Goal: Task Accomplishment & Management: Use online tool/utility

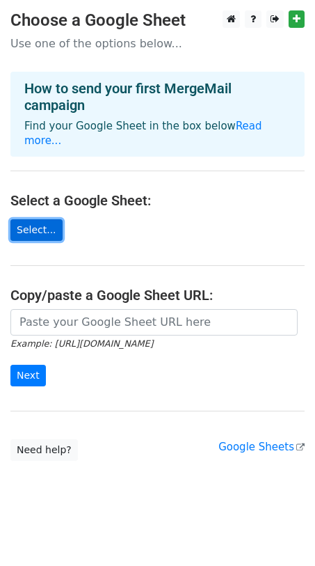
click at [45, 219] on link "Select..." at bounding box center [36, 230] width 52 height 22
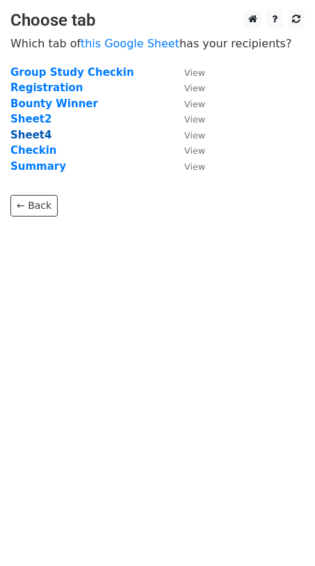
click at [30, 132] on strong "Sheet4" at bounding box center [30, 135] width 41 height 13
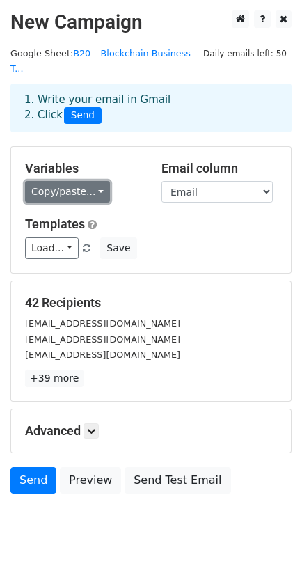
click at [79, 181] on link "Copy/paste..." at bounding box center [67, 192] width 85 height 22
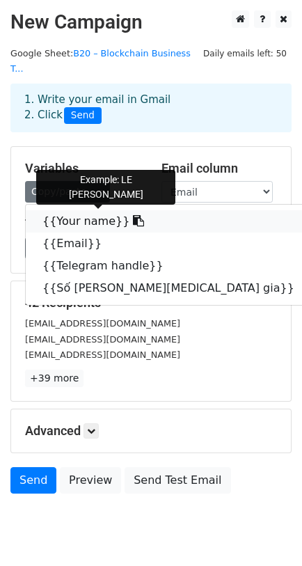
click at [92, 210] on link "{{Your name}}" at bounding box center [176, 221] width 300 height 22
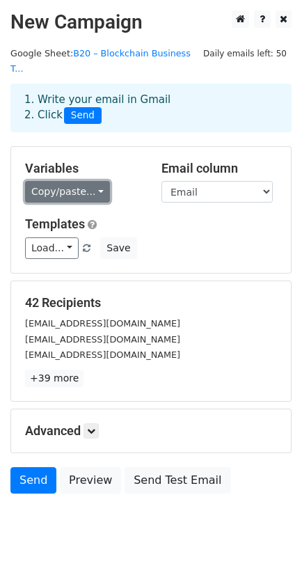
click at [61, 181] on link "Copy/paste..." at bounding box center [67, 192] width 85 height 22
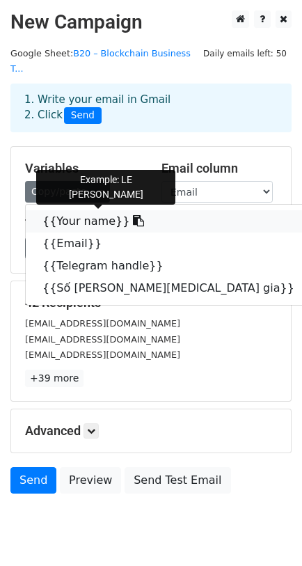
click at [67, 210] on link "{{Your name}}" at bounding box center [176, 221] width 300 height 22
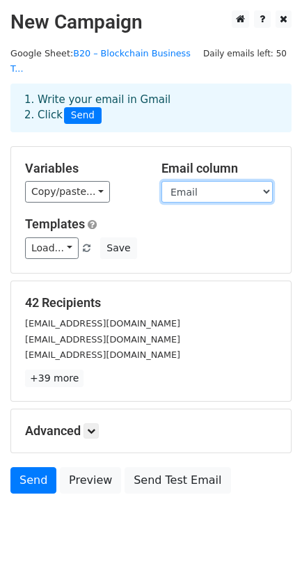
click at [205, 181] on select "Your name Email Telegram handle Số buổi tham gia" at bounding box center [216, 192] width 111 height 22
click at [161, 181] on select "Your name Email Telegram handle Số buổi tham gia" at bounding box center [216, 192] width 111 height 22
click at [95, 423] on link at bounding box center [91, 430] width 15 height 15
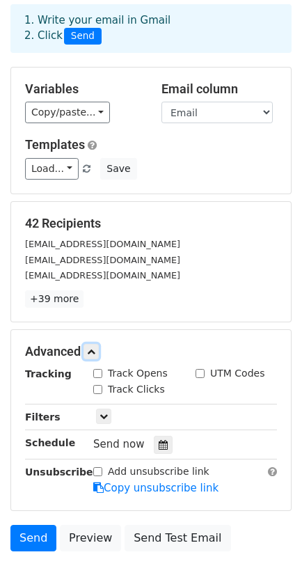
scroll to position [166, 0]
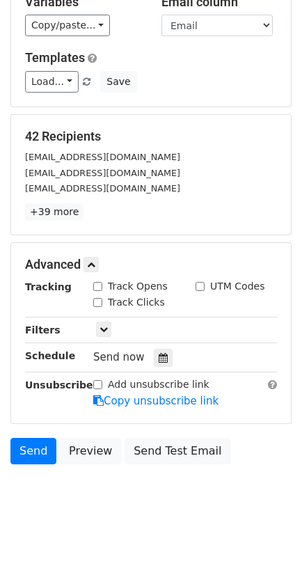
click at [95, 322] on div "Only include spreadsheet rows that match the following filters:" at bounding box center [185, 330] width 205 height 16
click at [104, 325] on icon at bounding box center [104, 329] width 8 height 8
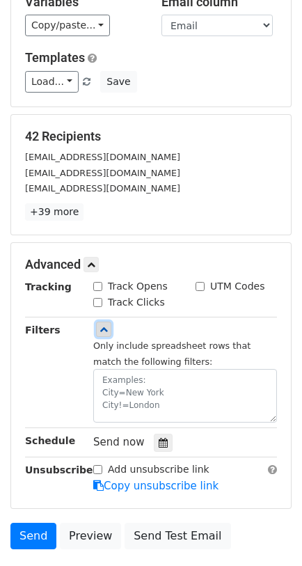
click at [104, 325] on icon at bounding box center [104, 329] width 8 height 8
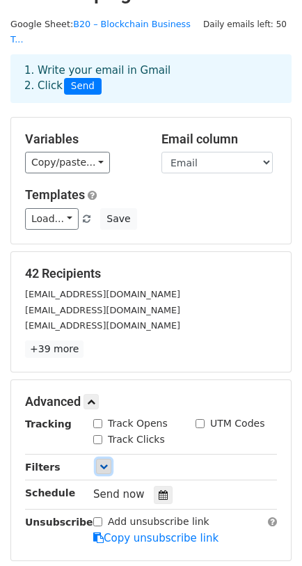
scroll to position [0, 0]
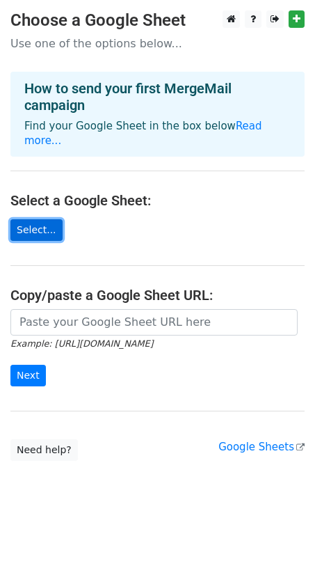
click at [36, 219] on link "Select..." at bounding box center [36, 230] width 52 height 22
click at [27, 219] on link "Select..." at bounding box center [36, 230] width 52 height 22
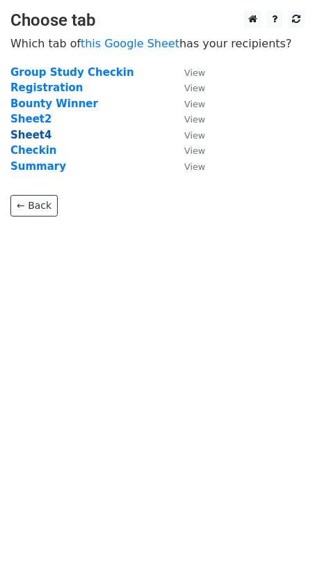
click at [15, 131] on strong "Sheet4" at bounding box center [30, 135] width 41 height 13
click at [40, 134] on strong "Sheet4" at bounding box center [30, 135] width 41 height 13
click at [27, 132] on strong "Sheet4" at bounding box center [30, 135] width 41 height 13
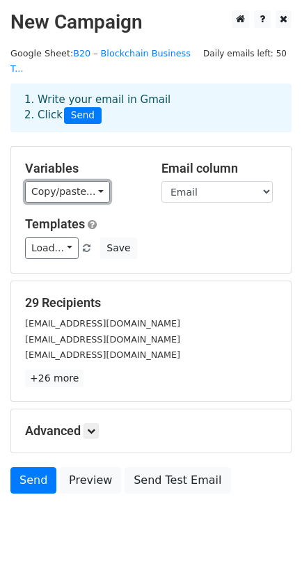
click at [54, 181] on link "Copy/paste..." at bounding box center [67, 192] width 85 height 22
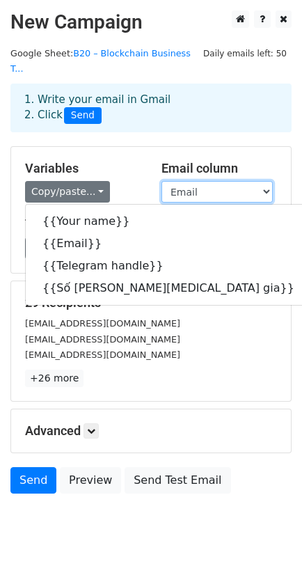
click at [235, 181] on select "Your name Email Telegram handle Số buổi tham gia" at bounding box center [216, 192] width 111 height 22
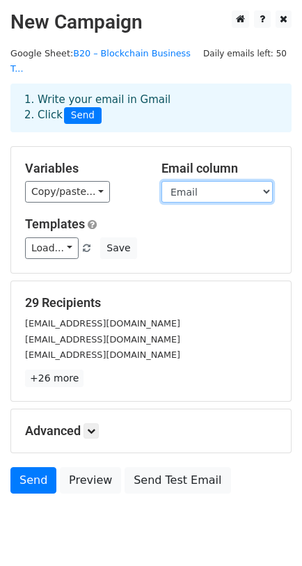
click at [235, 181] on select "Your name Email Telegram handle Số buổi tham gia" at bounding box center [216, 192] width 111 height 22
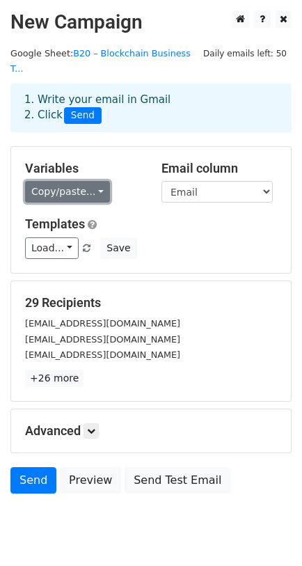
click at [86, 181] on link "Copy/paste..." at bounding box center [67, 192] width 85 height 22
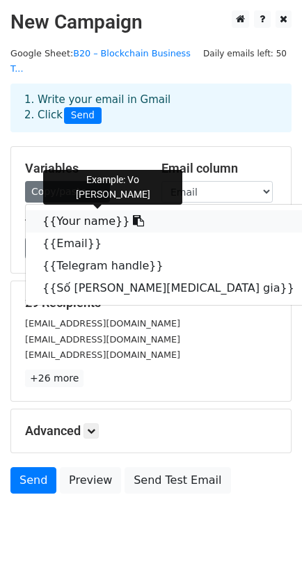
click at [80, 210] on link "{{Your name}}" at bounding box center [176, 221] width 300 height 22
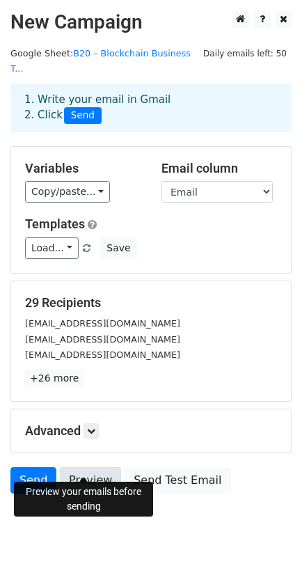
click at [90, 467] on link "Preview" at bounding box center [90, 480] width 61 height 26
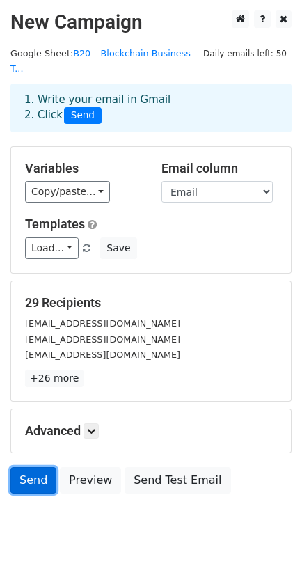
click at [41, 467] on link "Send" at bounding box center [33, 480] width 46 height 26
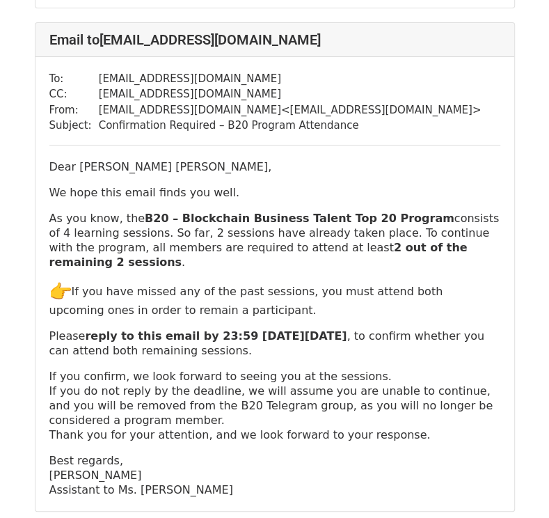
scroll to position [8145, 0]
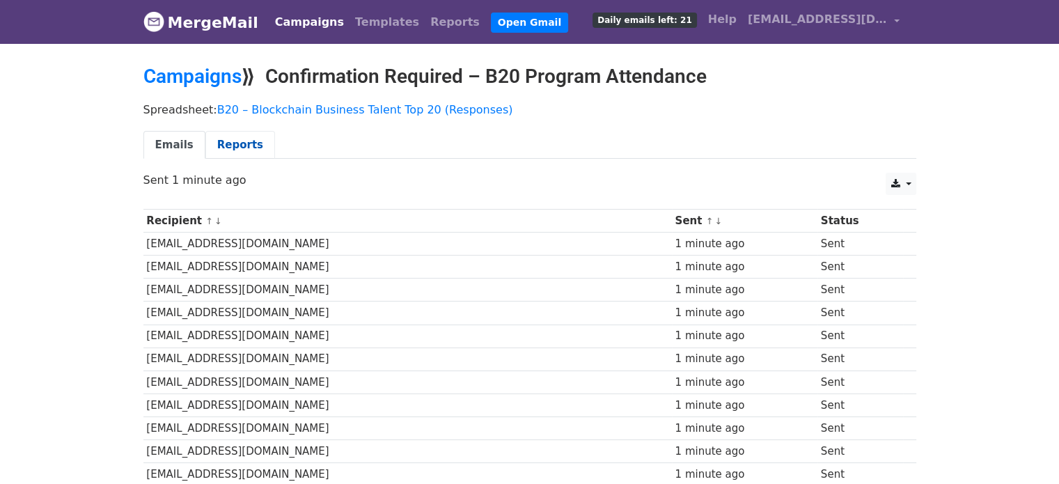
click at [226, 150] on link "Reports" at bounding box center [240, 145] width 70 height 29
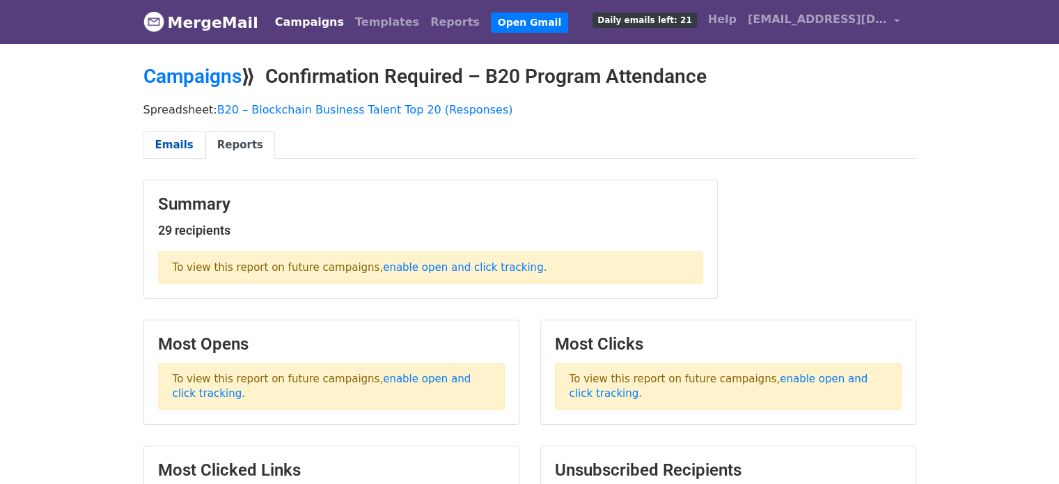
click at [171, 140] on link "Emails" at bounding box center [174, 145] width 62 height 29
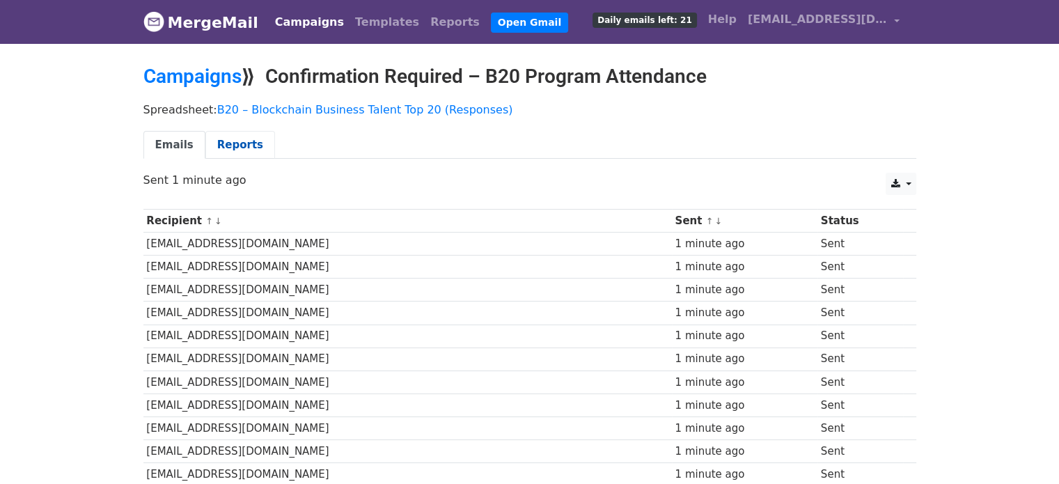
click at [231, 136] on link "Reports" at bounding box center [240, 145] width 70 height 29
